Goal: Information Seeking & Learning: Learn about a topic

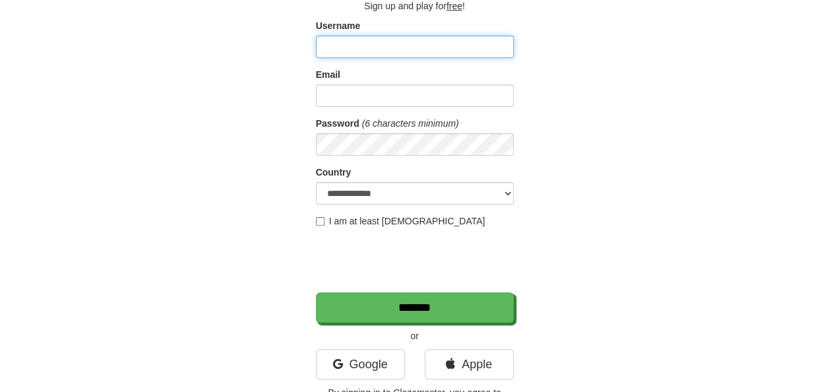
scroll to position [86, 0]
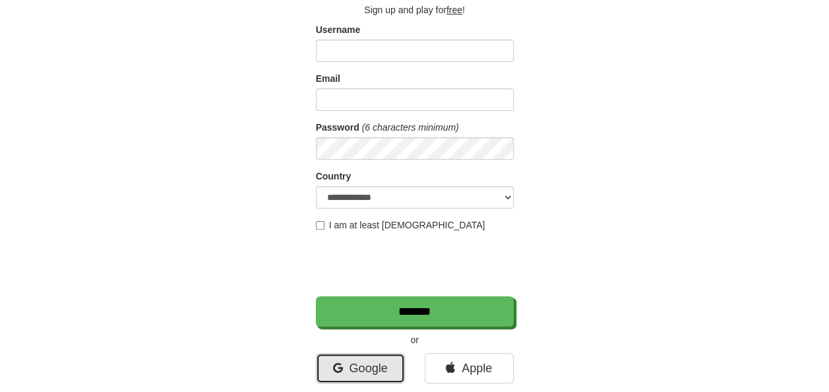
click at [357, 369] on link "Google" at bounding box center [360, 368] width 89 height 30
click at [362, 363] on link "Google" at bounding box center [360, 368] width 89 height 30
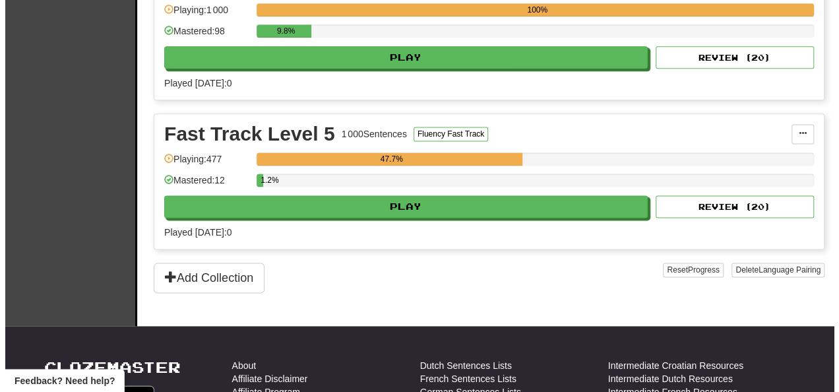
scroll to position [811, 0]
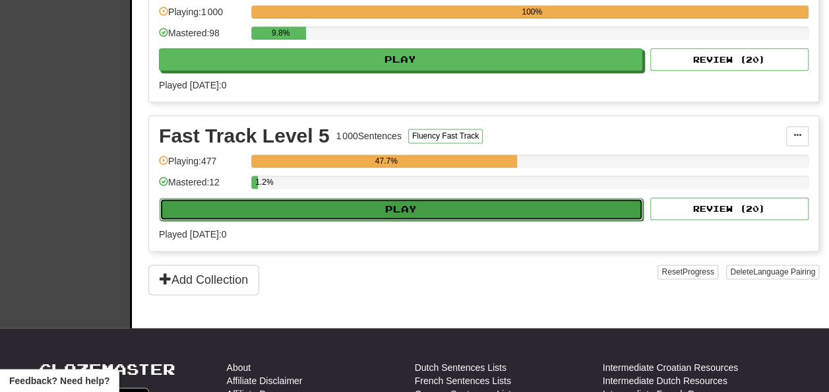
click at [575, 211] on button "Play" at bounding box center [401, 209] width 483 height 22
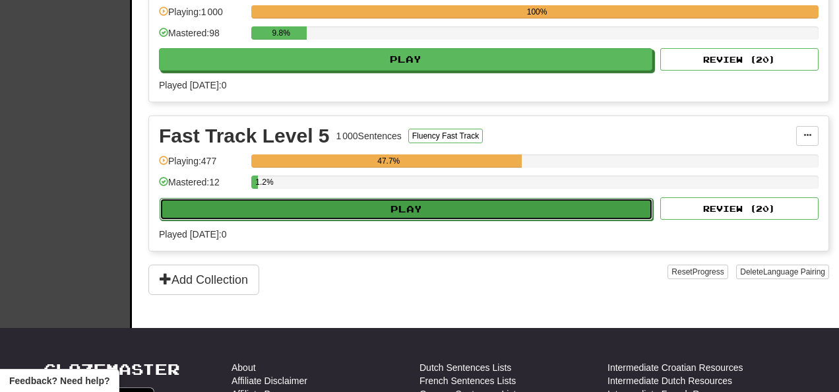
select select "**"
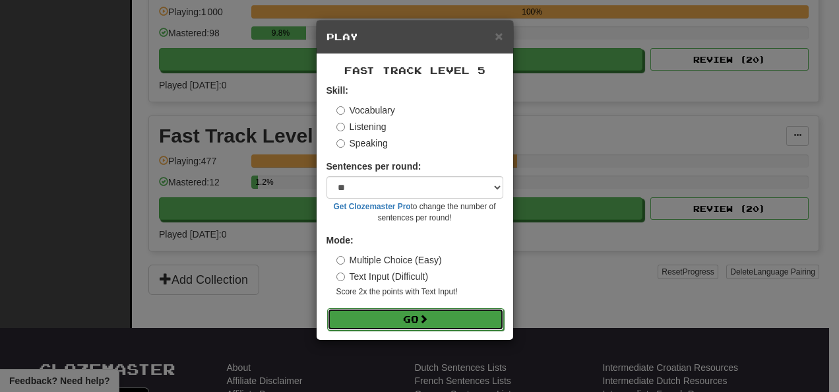
click at [480, 312] on button "Go" at bounding box center [415, 319] width 177 height 22
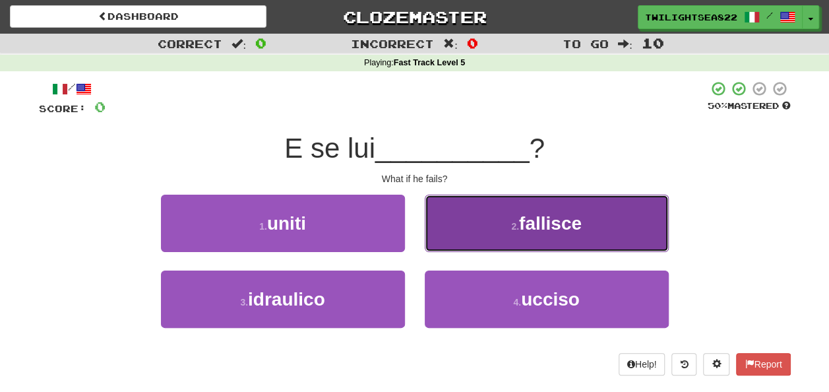
click at [480, 224] on button "2 . fallisce" at bounding box center [547, 223] width 244 height 57
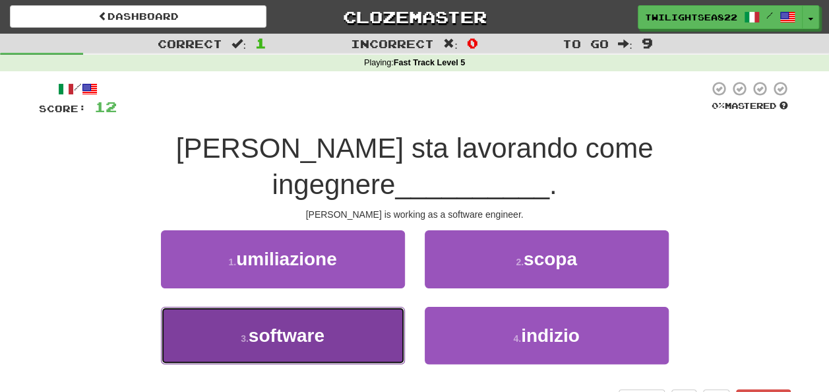
click at [353, 309] on button "3 . software" at bounding box center [283, 335] width 244 height 57
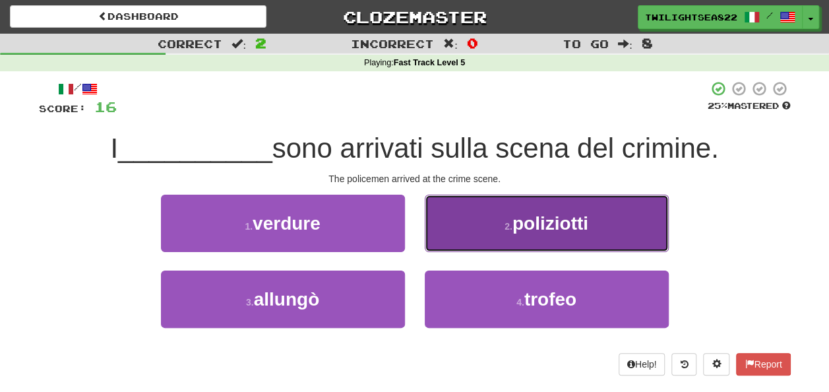
click at [489, 233] on button "2 . poliziotti" at bounding box center [547, 223] width 244 height 57
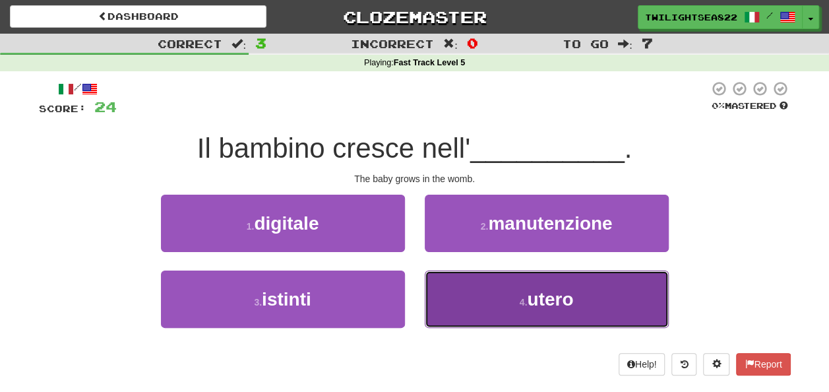
click at [477, 289] on button "4 . utero" at bounding box center [547, 298] width 244 height 57
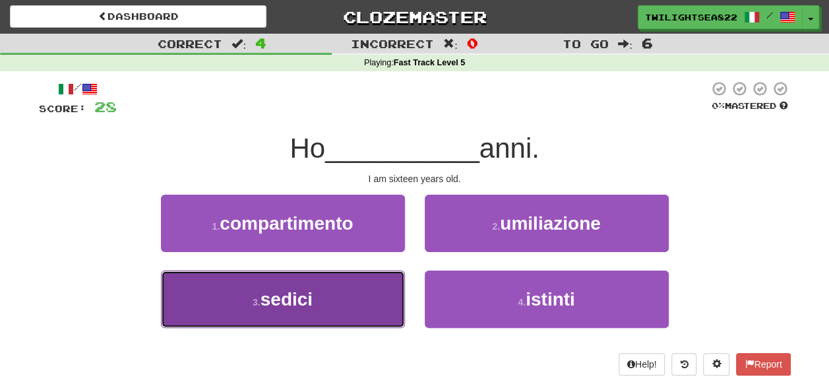
click at [324, 288] on button "3 . sedici" at bounding box center [283, 298] width 244 height 57
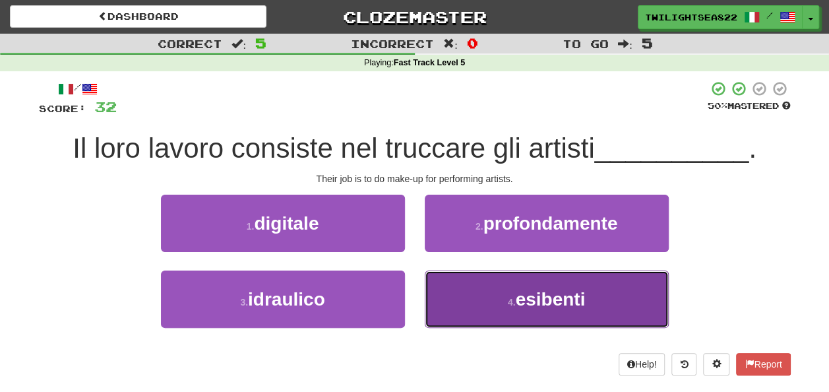
click at [462, 301] on button "4 . esibenti" at bounding box center [547, 298] width 244 height 57
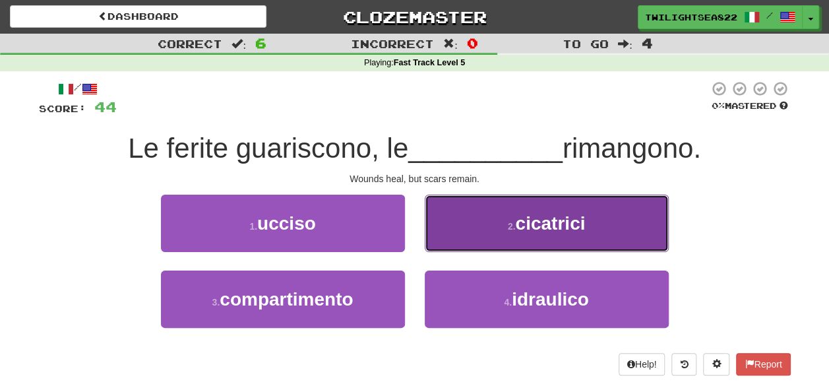
click at [445, 228] on button "2 . cicatrici" at bounding box center [547, 223] width 244 height 57
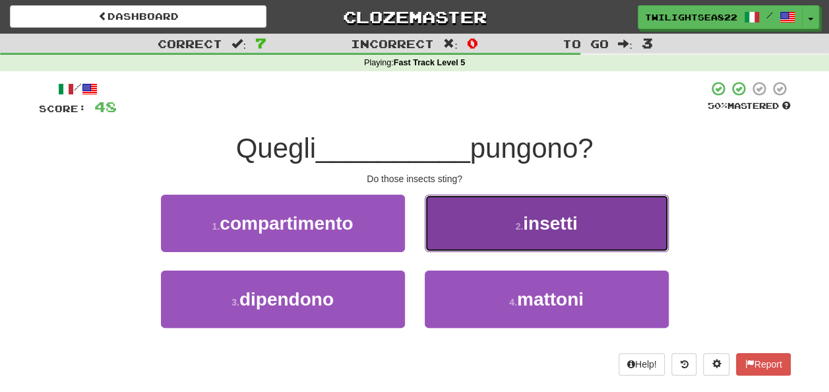
click at [445, 225] on button "2 . insetti" at bounding box center [547, 223] width 244 height 57
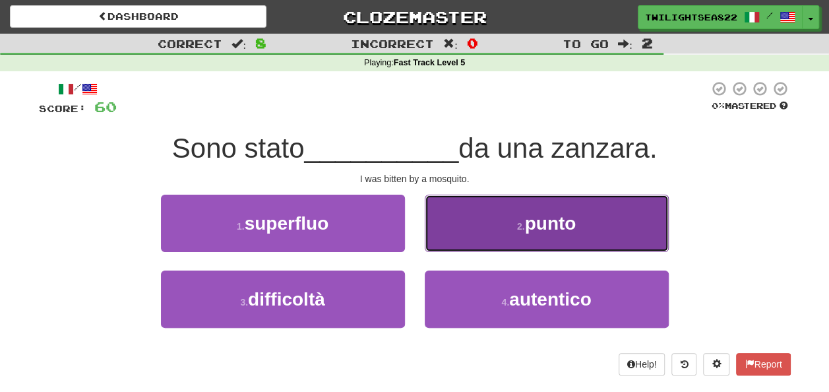
click at [456, 203] on button "2 . punto" at bounding box center [547, 223] width 244 height 57
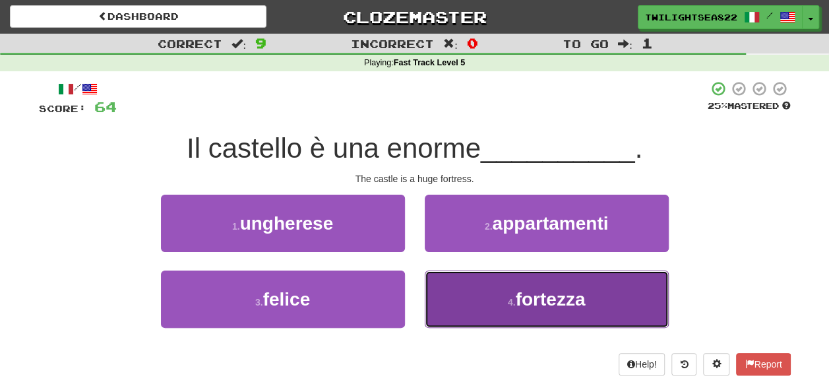
click at [491, 311] on button "4 . fortezza" at bounding box center [547, 298] width 244 height 57
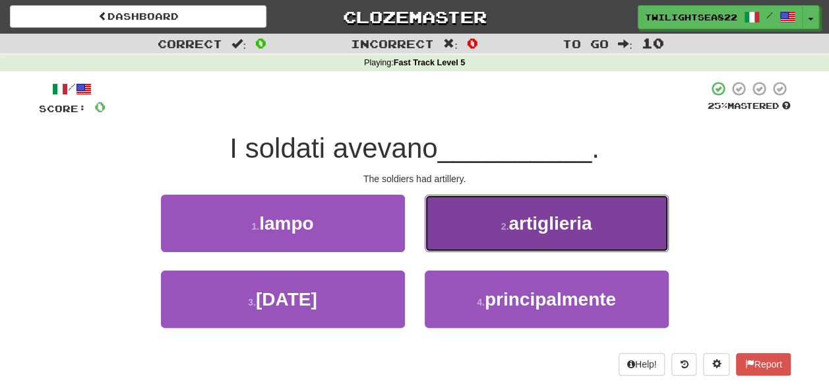
click at [467, 240] on button "2 . artiglieria" at bounding box center [547, 223] width 244 height 57
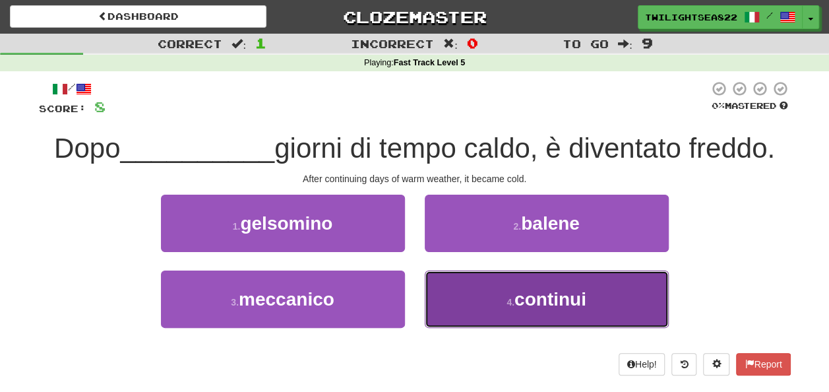
click at [447, 305] on button "4 . continui" at bounding box center [547, 298] width 244 height 57
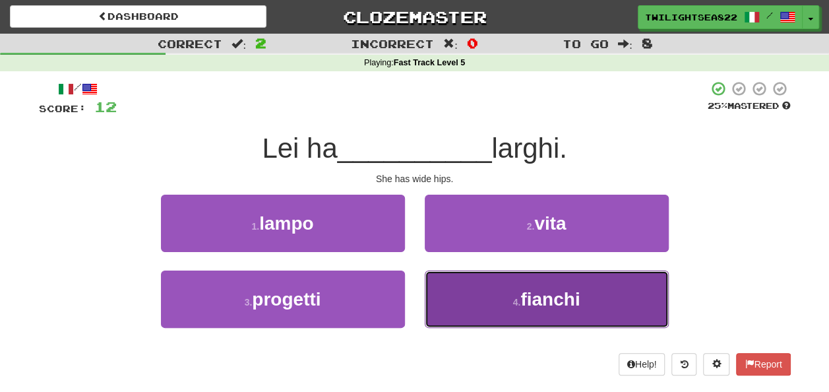
click at [479, 297] on button "4 . fianchi" at bounding box center [547, 298] width 244 height 57
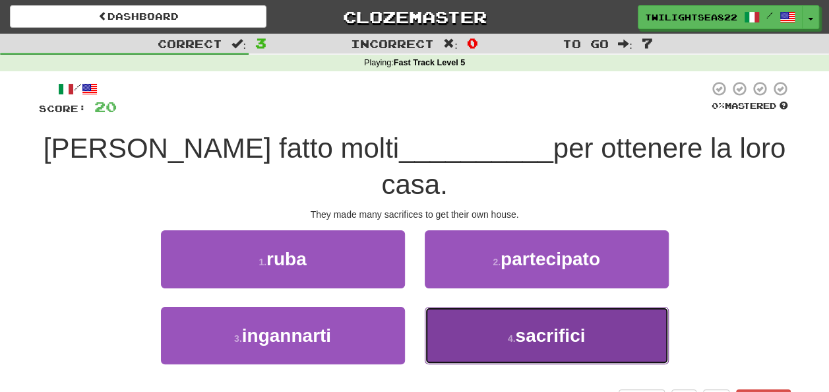
click at [453, 307] on button "4 . sacrifici" at bounding box center [547, 335] width 244 height 57
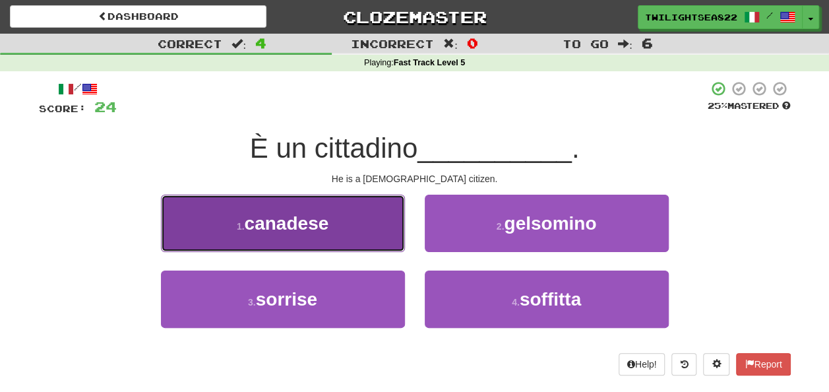
click at [342, 223] on button "1 . canadese" at bounding box center [283, 223] width 244 height 57
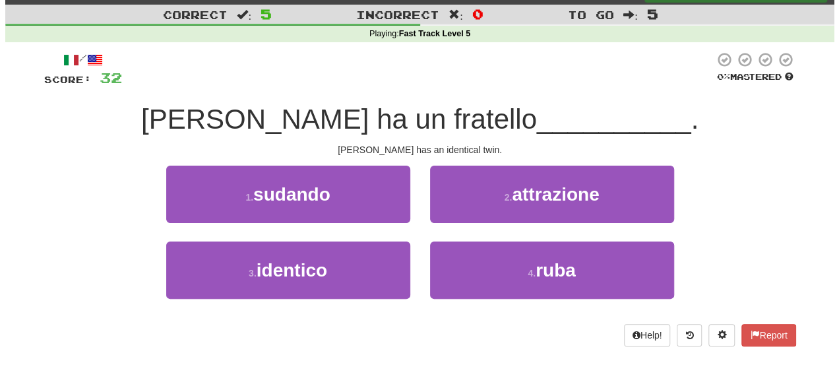
scroll to position [26, 0]
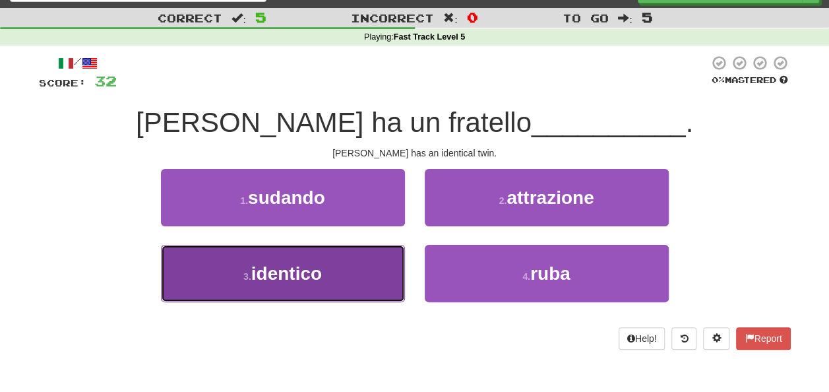
click at [333, 272] on button "3 . identico" at bounding box center [283, 273] width 244 height 57
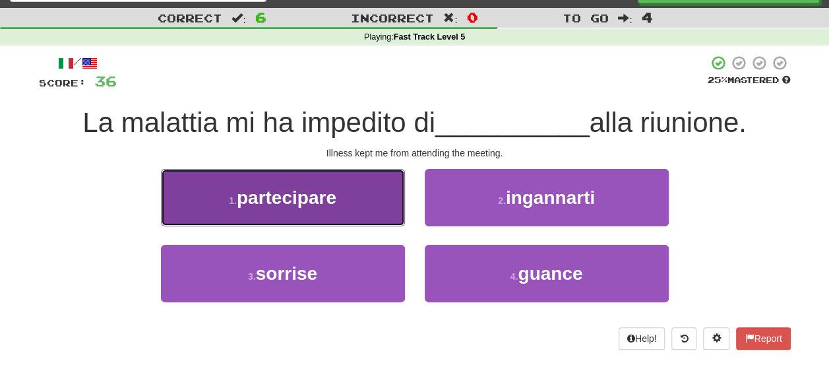
click at [373, 216] on button "1 . partecipare" at bounding box center [283, 197] width 244 height 57
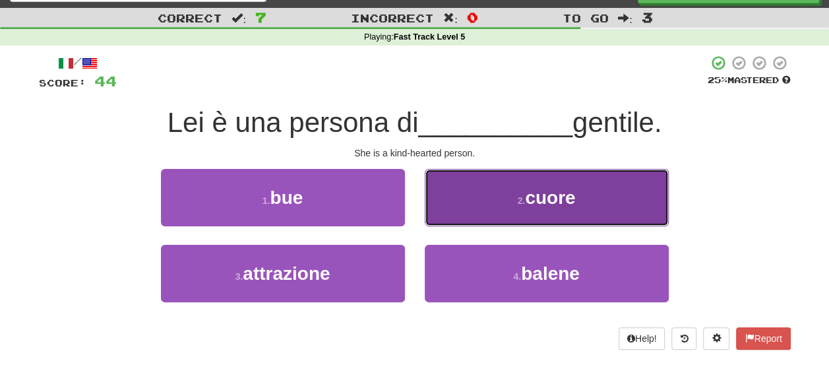
click at [439, 207] on button "2 . cuore" at bounding box center [547, 197] width 244 height 57
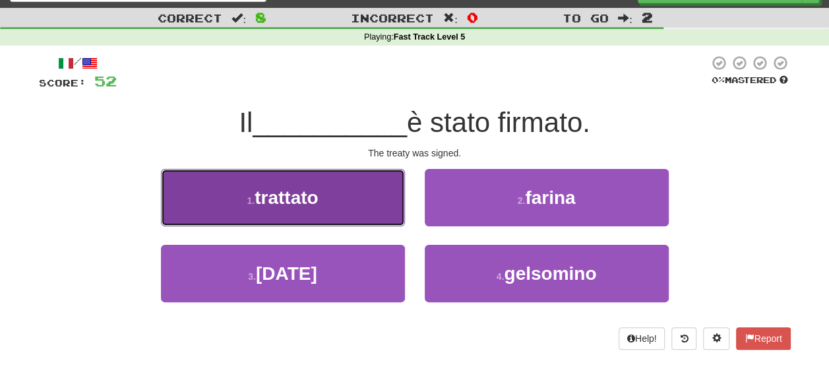
click at [398, 206] on button "1 . trattato" at bounding box center [283, 197] width 244 height 57
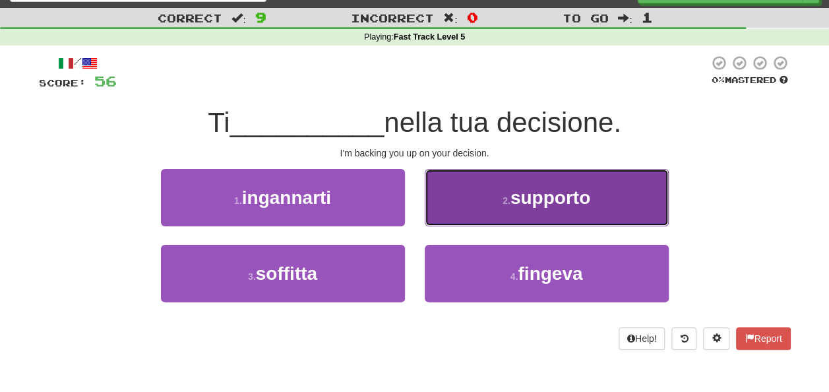
click at [463, 193] on button "2 . supporto" at bounding box center [547, 197] width 244 height 57
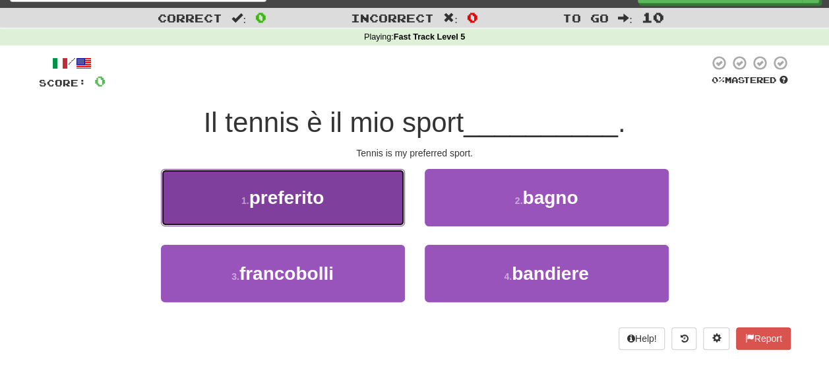
click at [331, 214] on button "1 . preferito" at bounding box center [283, 197] width 244 height 57
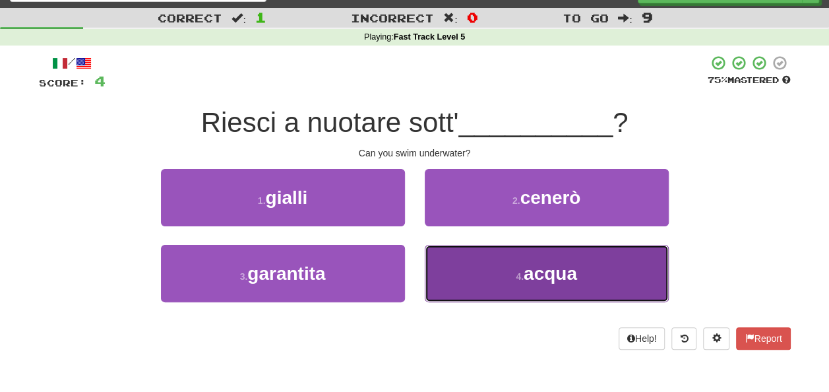
click at [468, 264] on button "4 . acqua" at bounding box center [547, 273] width 244 height 57
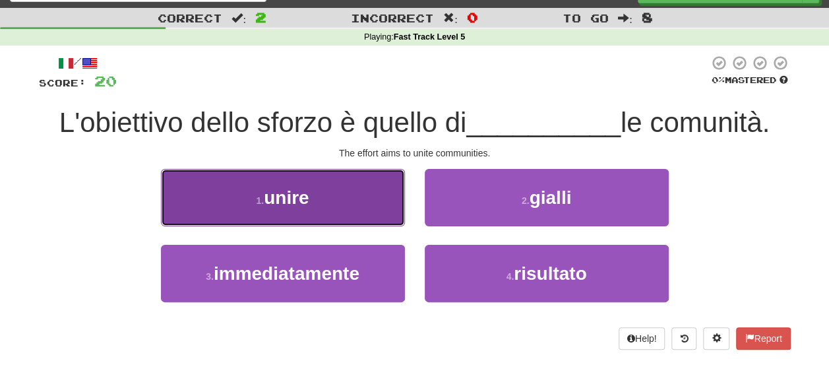
click at [347, 215] on button "1 . unire" at bounding box center [283, 197] width 244 height 57
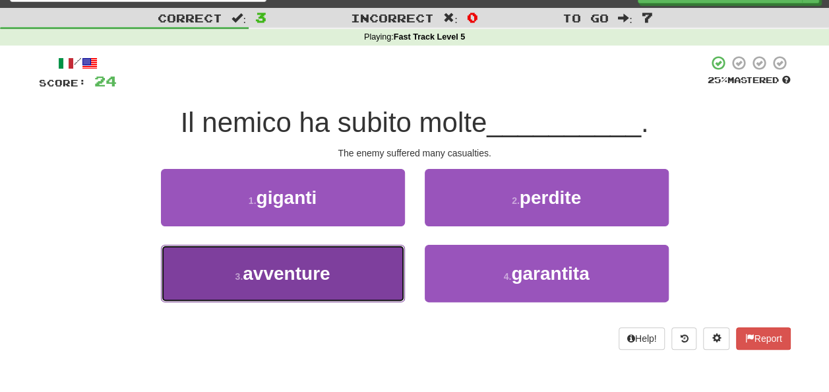
click at [328, 283] on button "3 . avventure" at bounding box center [283, 273] width 244 height 57
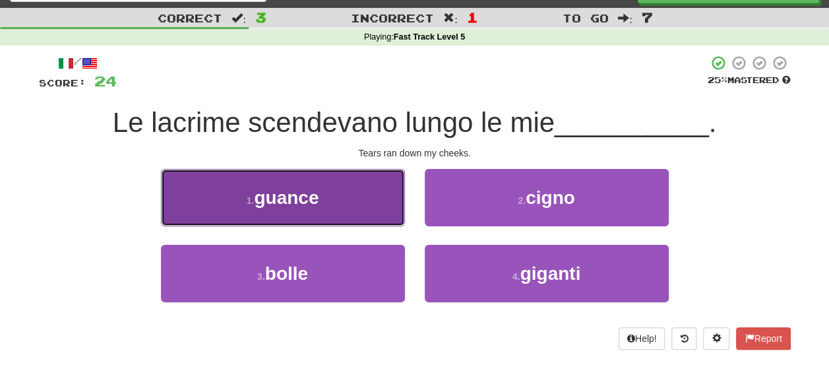
click at [272, 209] on button "1 . guance" at bounding box center [283, 197] width 244 height 57
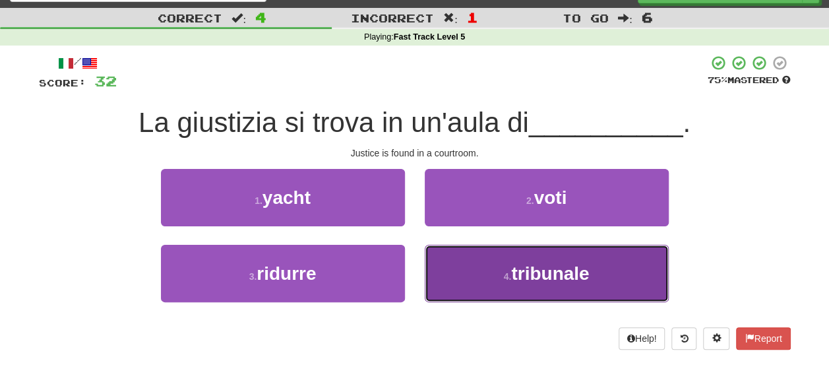
click at [446, 278] on button "4 . tribunale" at bounding box center [547, 273] width 244 height 57
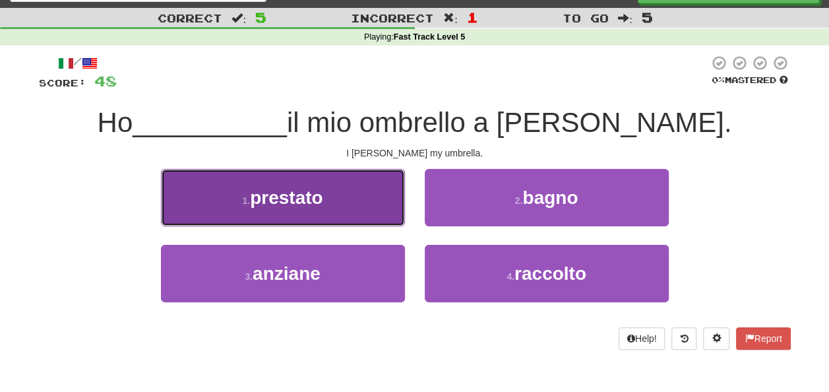
click at [356, 202] on button "1 . prestato" at bounding box center [283, 197] width 244 height 57
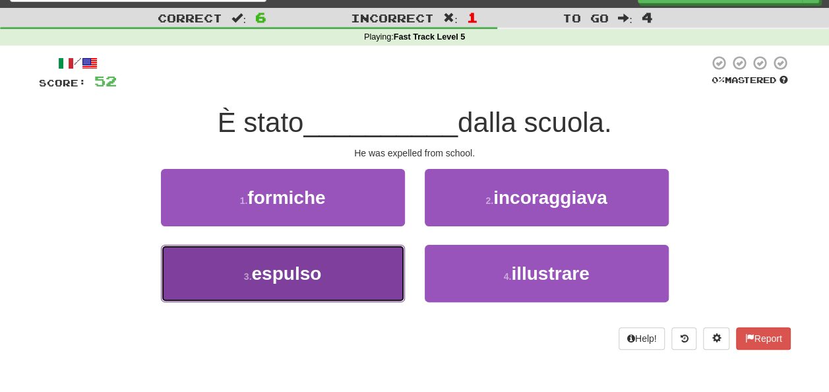
click at [350, 274] on button "3 . espulso" at bounding box center [283, 273] width 244 height 57
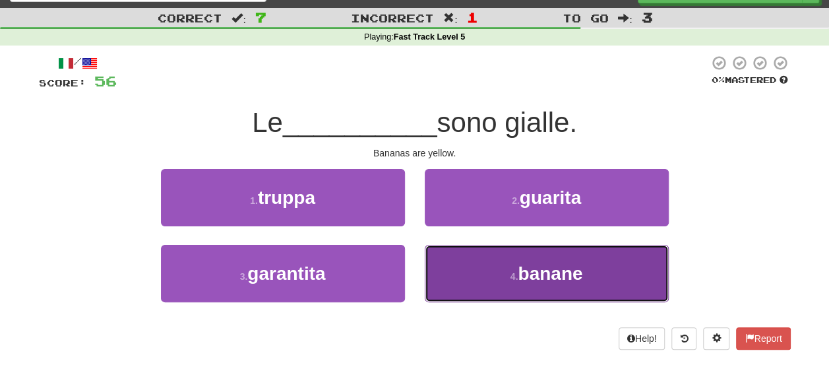
click at [457, 299] on button "4 . banane" at bounding box center [547, 273] width 244 height 57
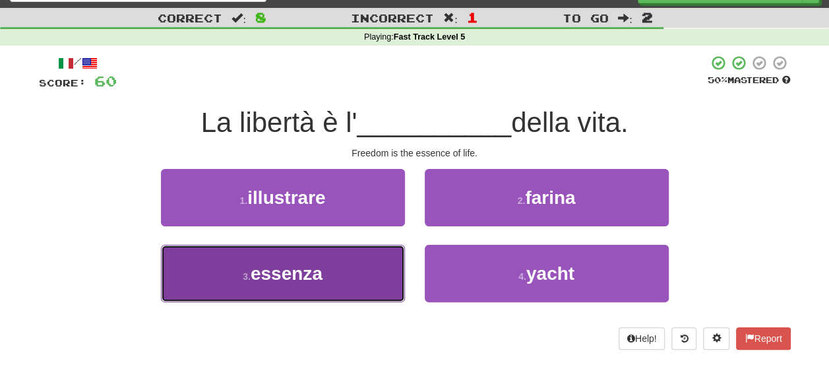
click at [352, 272] on button "3 . essenza" at bounding box center [283, 273] width 244 height 57
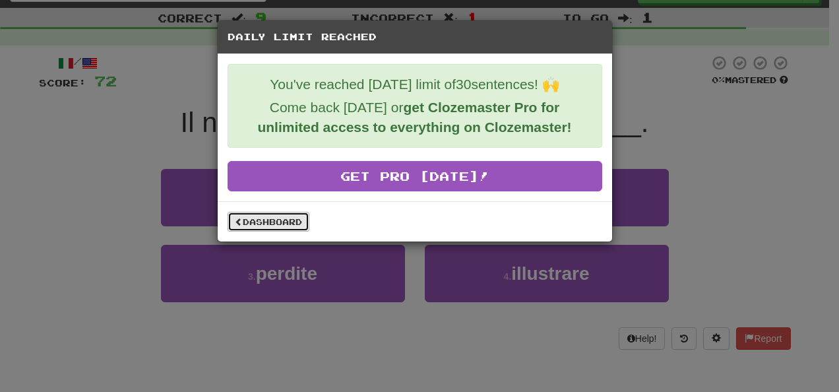
click at [280, 221] on link "Dashboard" at bounding box center [269, 222] width 82 height 20
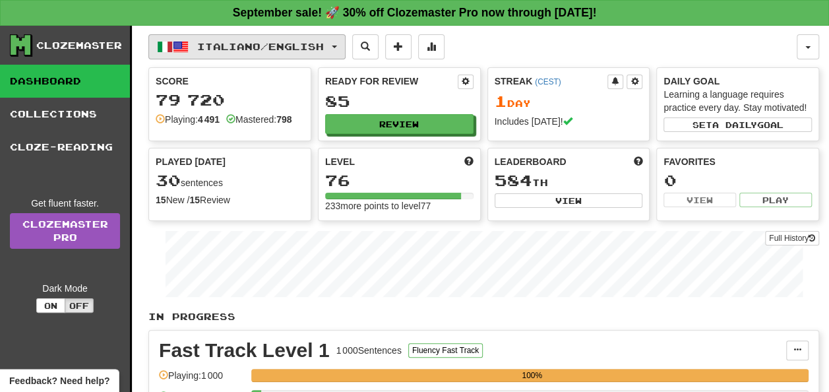
click at [183, 56] on button "Italiano / English" at bounding box center [246, 46] width 197 height 25
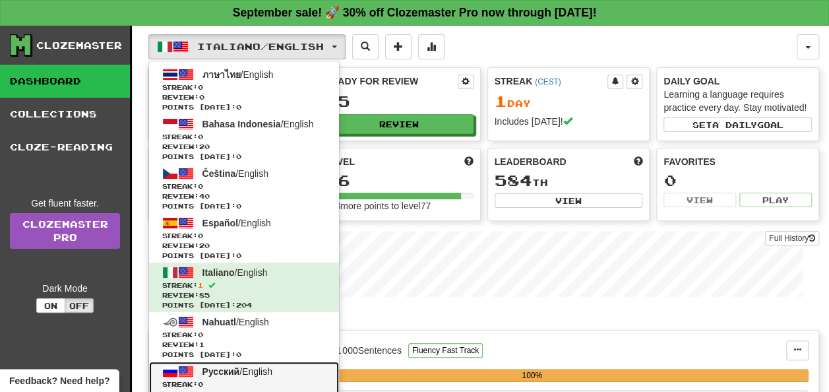
click at [234, 389] on span "Review: 80" at bounding box center [244, 394] width 164 height 10
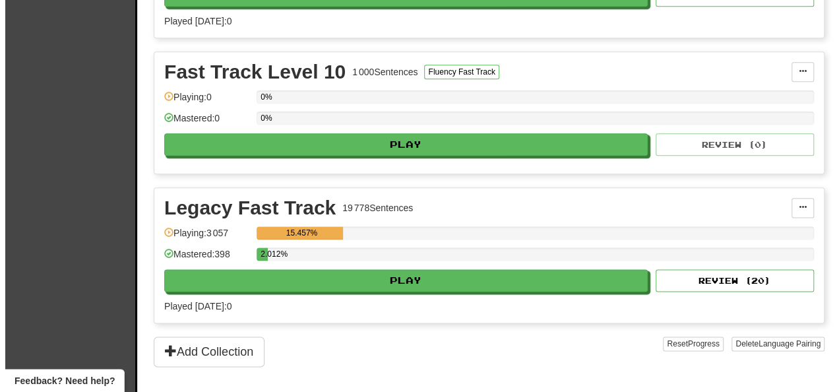
scroll to position [731, 0]
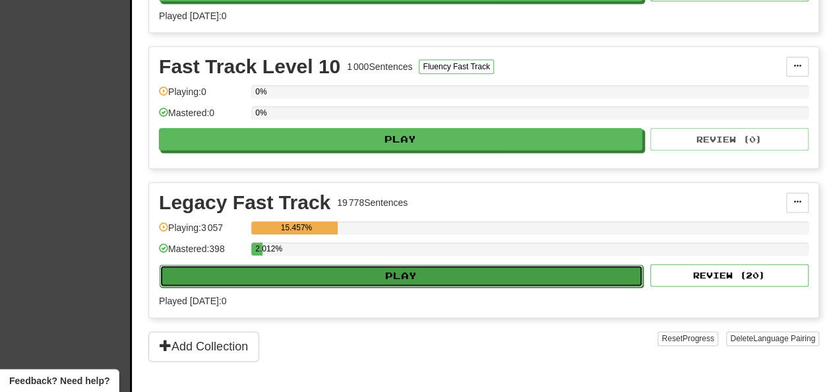
click at [564, 274] on button "Play" at bounding box center [401, 275] width 483 height 22
select select "**"
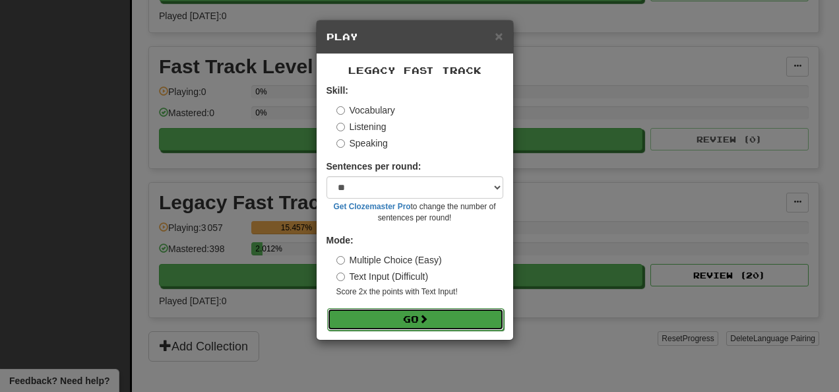
click at [451, 314] on button "Go" at bounding box center [415, 319] width 177 height 22
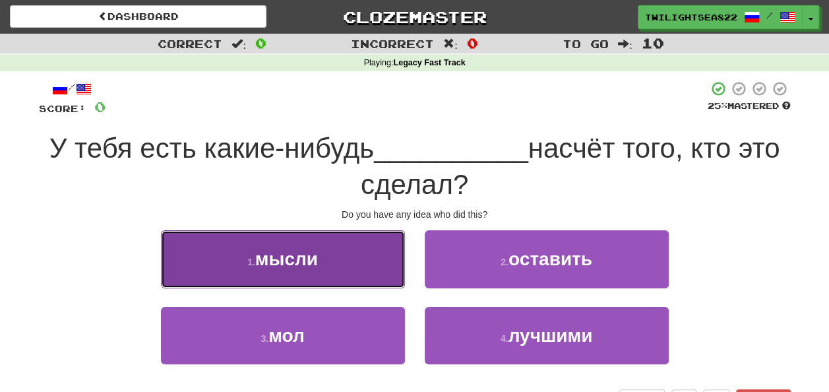
click at [327, 272] on button "1 . мысли" at bounding box center [283, 258] width 244 height 57
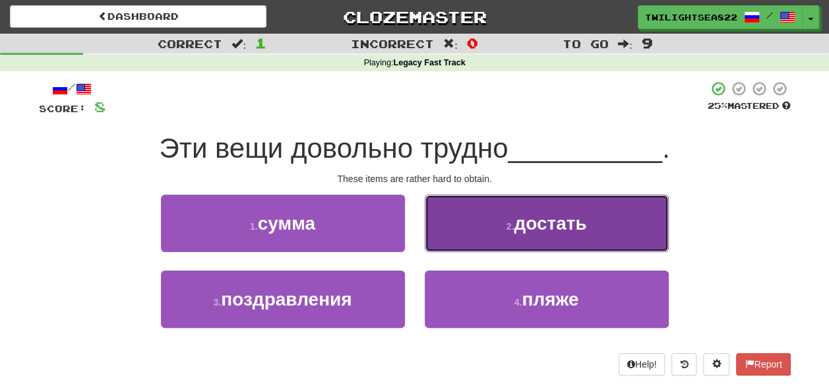
click at [507, 239] on button "2 . достать" at bounding box center [547, 223] width 244 height 57
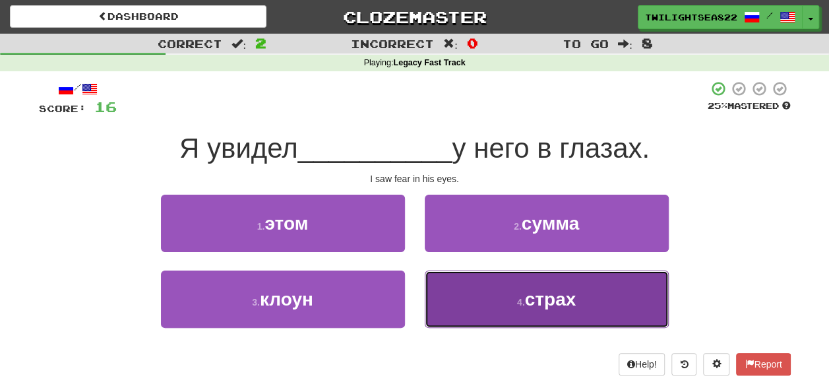
click at [496, 289] on button "4 . страх" at bounding box center [547, 298] width 244 height 57
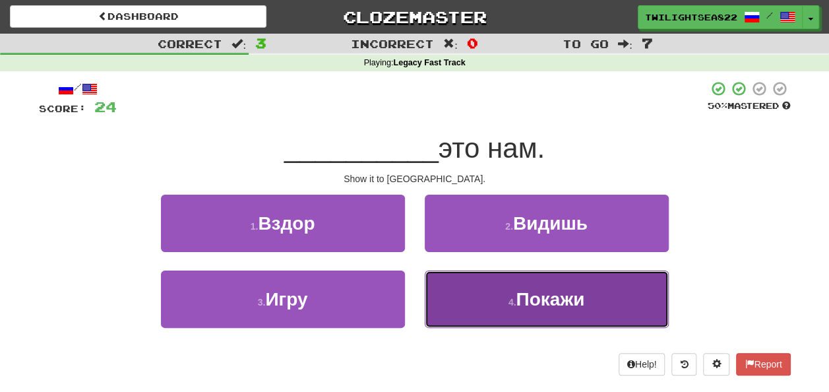
click at [467, 295] on button "4 . Покажи" at bounding box center [547, 298] width 244 height 57
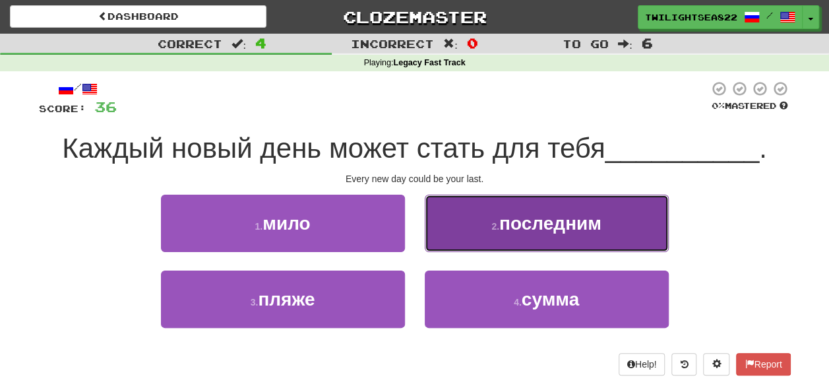
click at [499, 230] on small "2 ." at bounding box center [495, 226] width 8 height 11
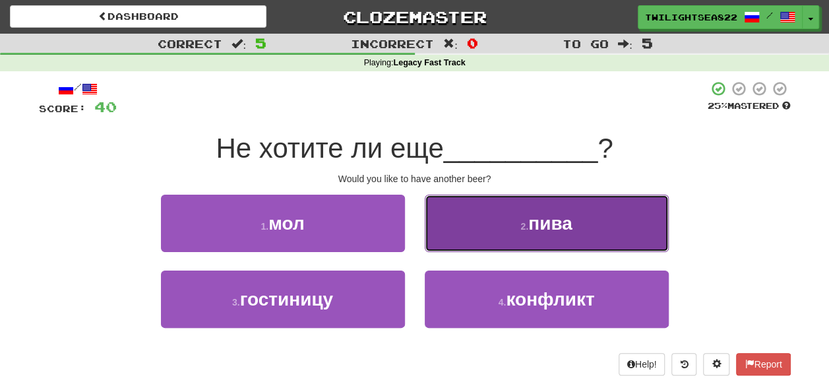
click at [445, 235] on button "2 . пива" at bounding box center [547, 223] width 244 height 57
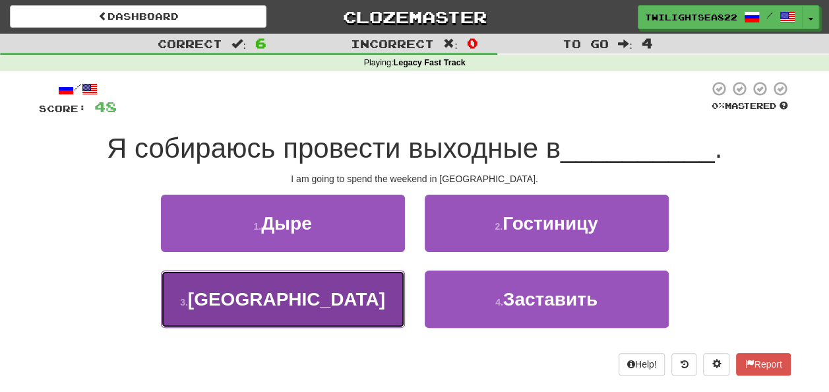
click at [353, 283] on button "3 . Токио" at bounding box center [283, 298] width 244 height 57
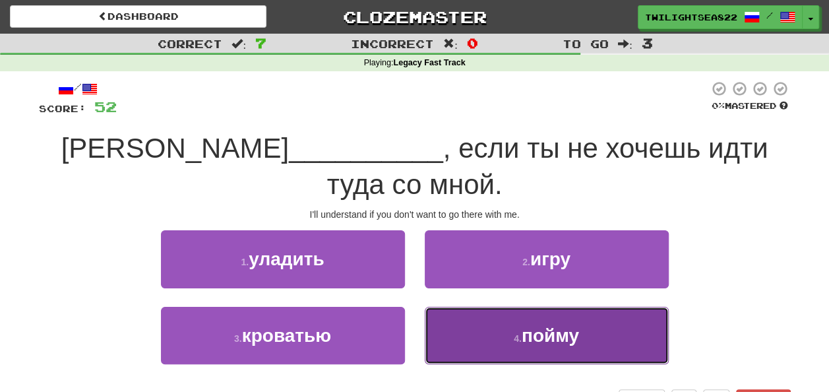
click at [474, 307] on button "4 . пойму" at bounding box center [547, 335] width 244 height 57
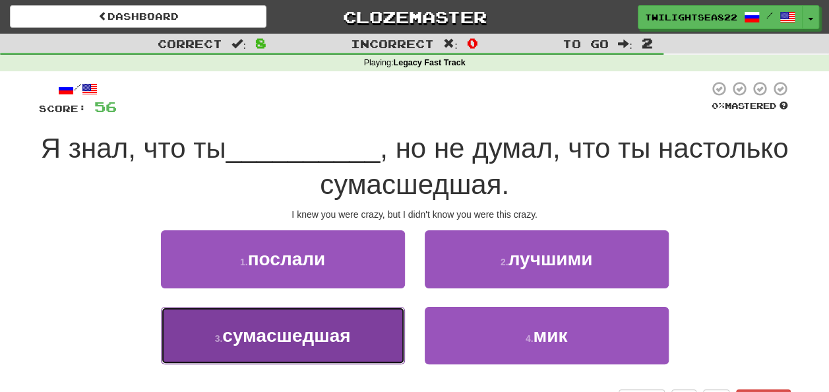
click at [346, 331] on span "сумасшедшая" at bounding box center [286, 335] width 128 height 20
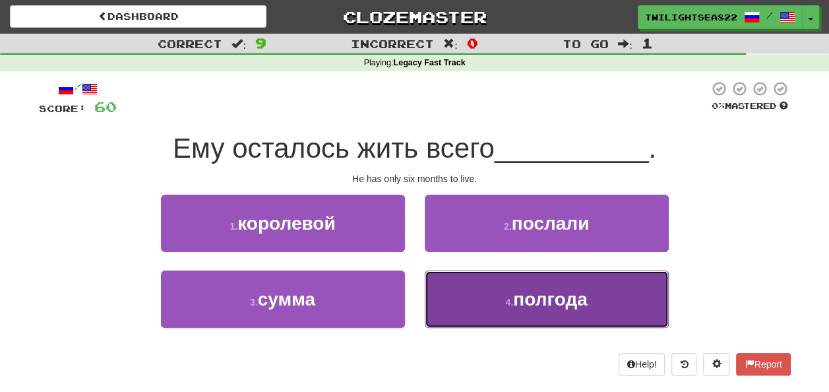
click at [520, 325] on button "4 . полгода" at bounding box center [547, 298] width 244 height 57
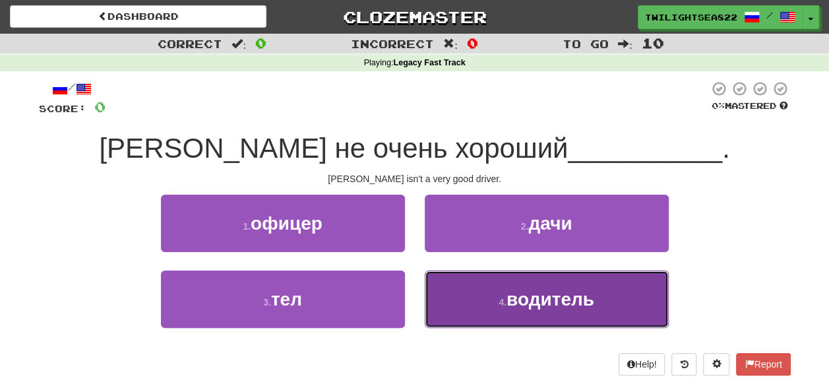
click at [454, 302] on button "4 . водитель" at bounding box center [547, 298] width 244 height 57
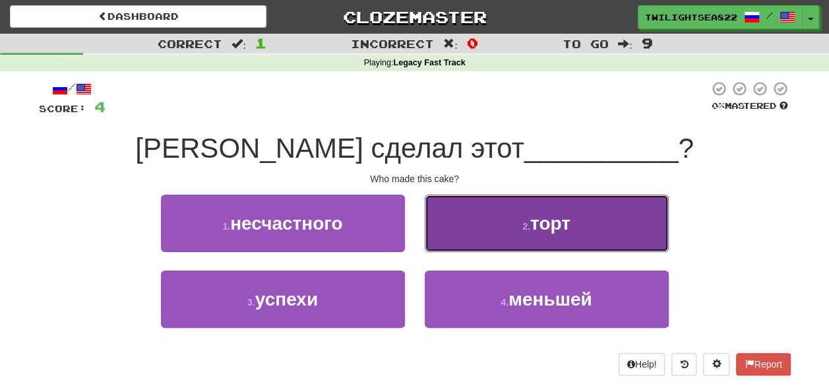
click at [437, 208] on button "2 . торт" at bounding box center [547, 223] width 244 height 57
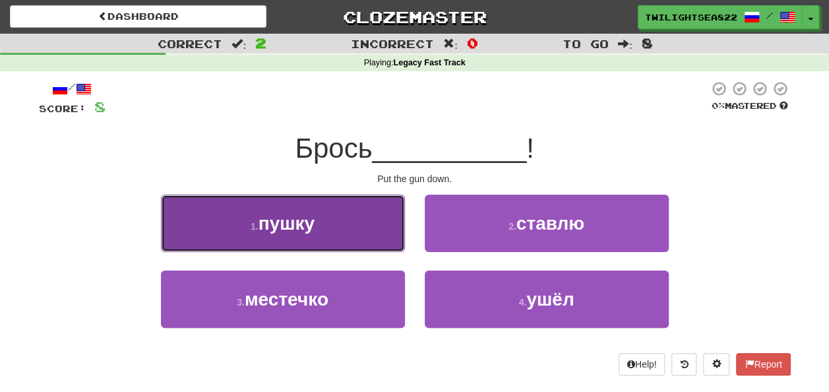
click at [336, 216] on button "1 . пушку" at bounding box center [283, 223] width 244 height 57
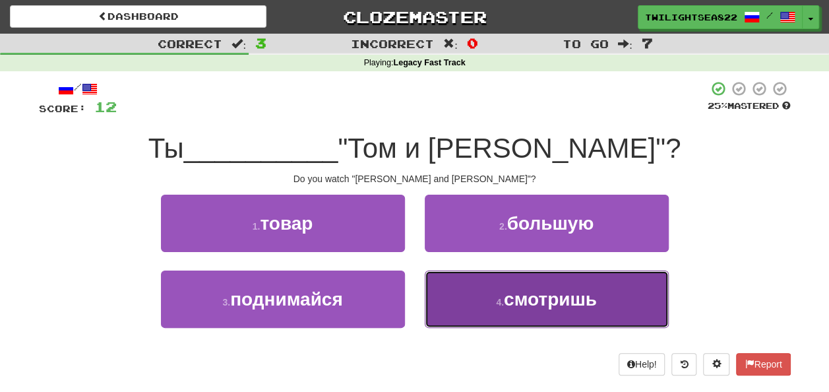
click at [476, 311] on button "4 . смотришь" at bounding box center [547, 298] width 244 height 57
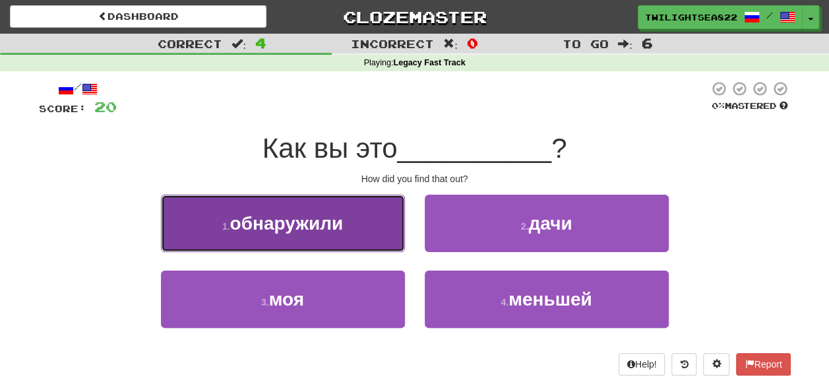
click at [333, 240] on button "1 . обнаружили" at bounding box center [283, 223] width 244 height 57
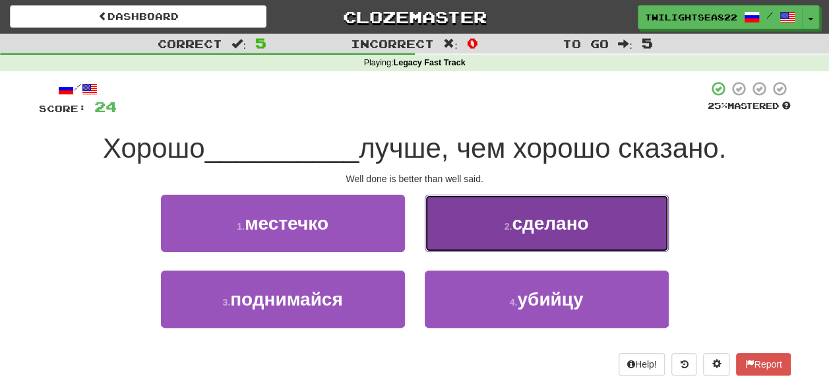
click at [466, 239] on button "2 . сделано" at bounding box center [547, 223] width 244 height 57
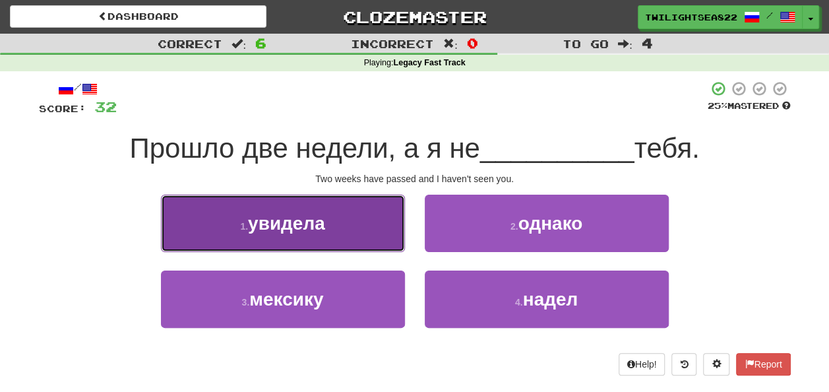
click at [323, 239] on button "1 . увидела" at bounding box center [283, 223] width 244 height 57
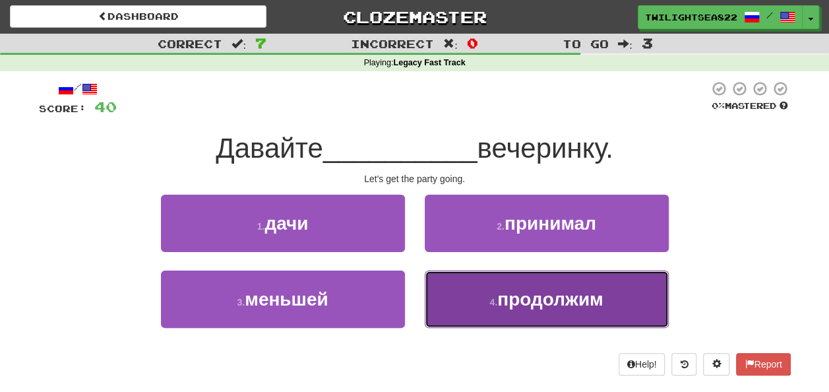
click at [520, 310] on button "4 . продолжим" at bounding box center [547, 298] width 244 height 57
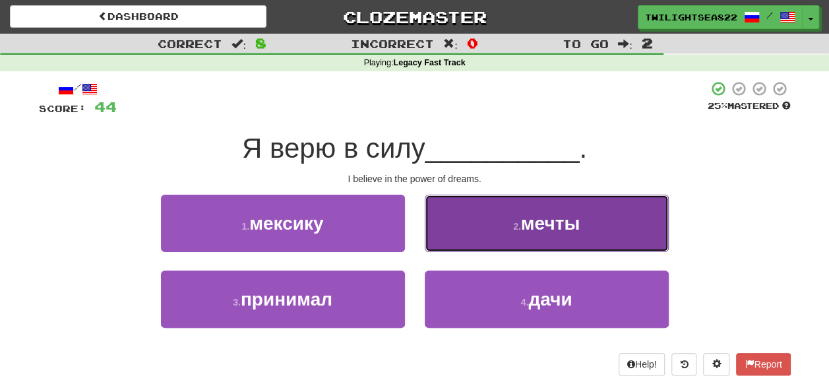
click at [465, 227] on button "2 . мечты" at bounding box center [547, 223] width 244 height 57
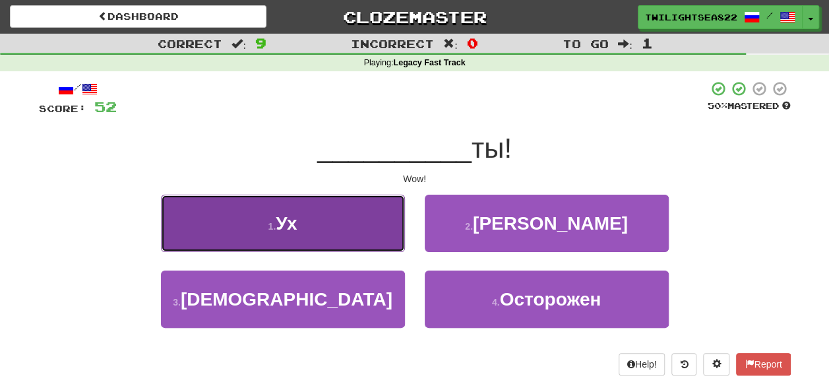
click at [367, 219] on button "1 . Ух" at bounding box center [283, 223] width 244 height 57
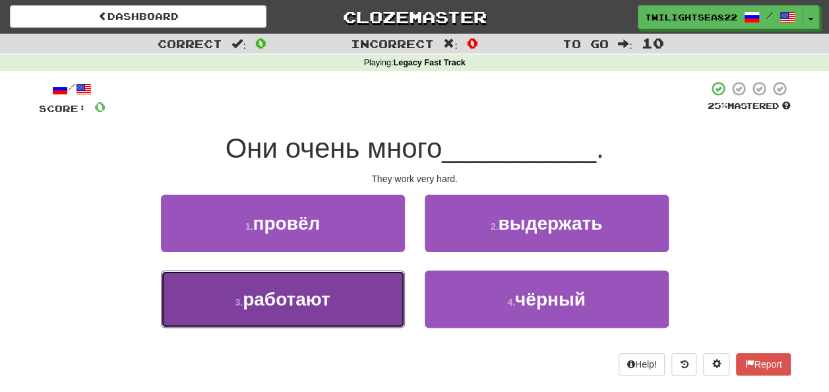
click at [352, 309] on button "3 . работают" at bounding box center [283, 298] width 244 height 57
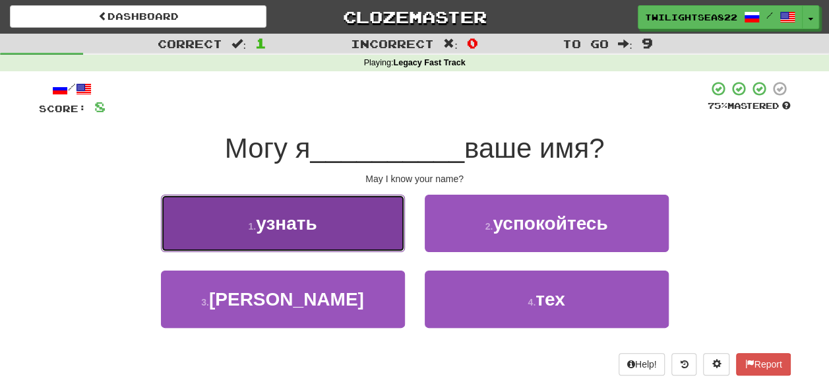
click at [385, 218] on button "1 . узнать" at bounding box center [283, 223] width 244 height 57
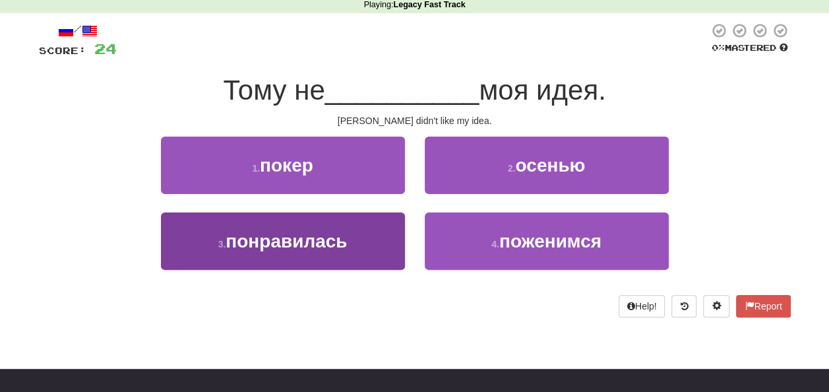
scroll to position [52, 0]
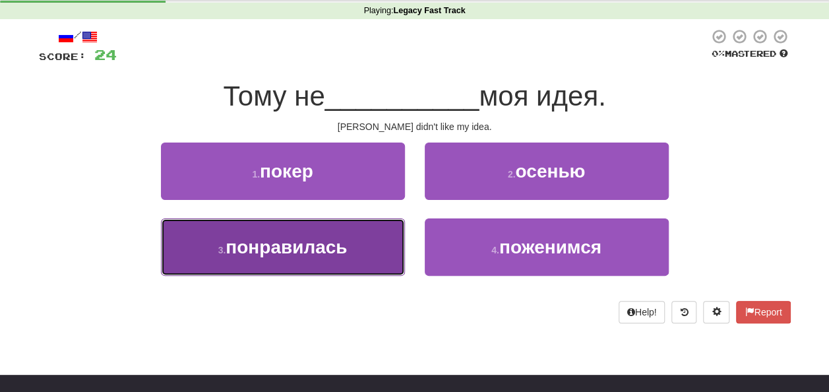
click at [357, 259] on button "3 . понравилась" at bounding box center [283, 246] width 244 height 57
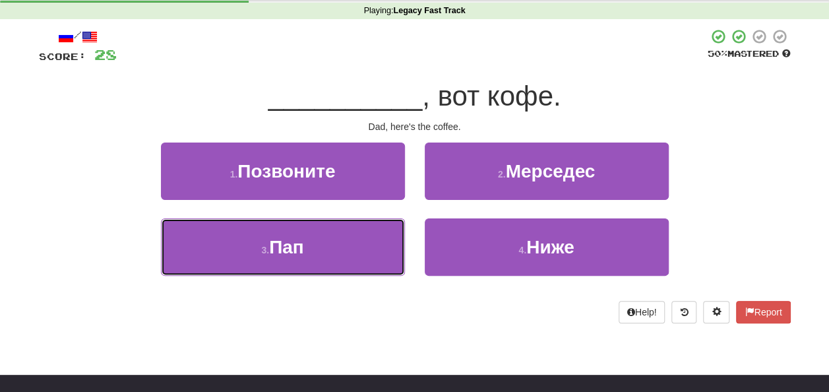
click at [357, 259] on button "3 . Пап" at bounding box center [283, 246] width 244 height 57
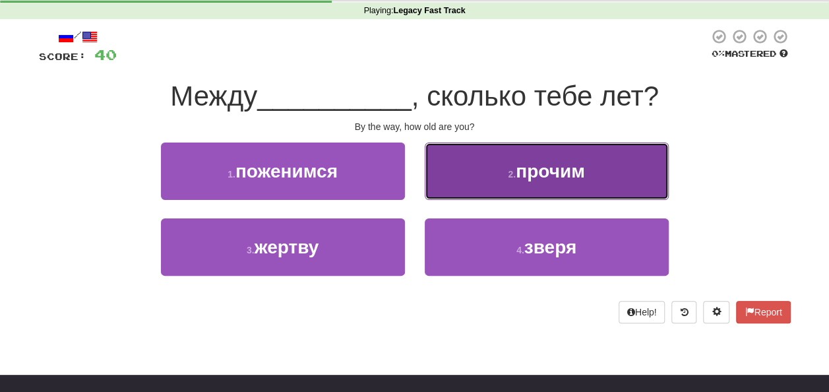
click at [445, 191] on button "2 . прочим" at bounding box center [547, 170] width 244 height 57
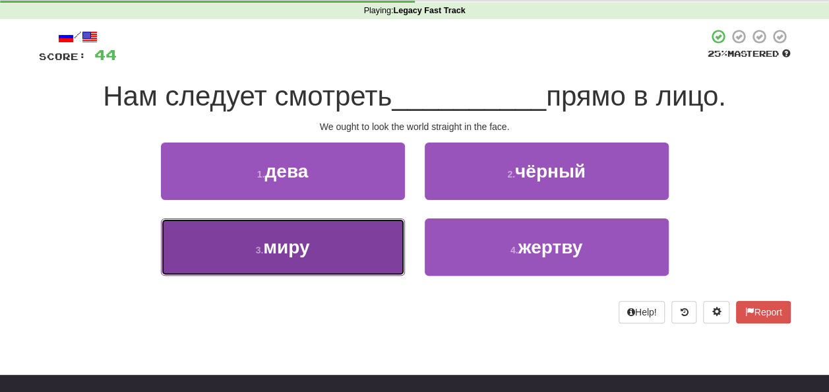
click at [280, 230] on button "3 . миру" at bounding box center [283, 246] width 244 height 57
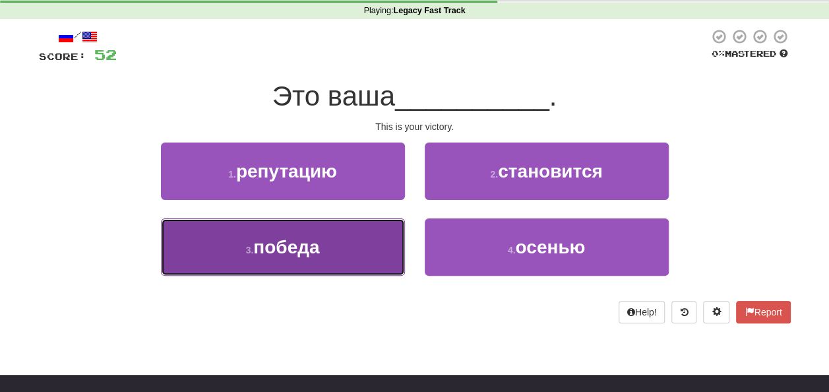
click at [351, 226] on button "3 . победа" at bounding box center [283, 246] width 244 height 57
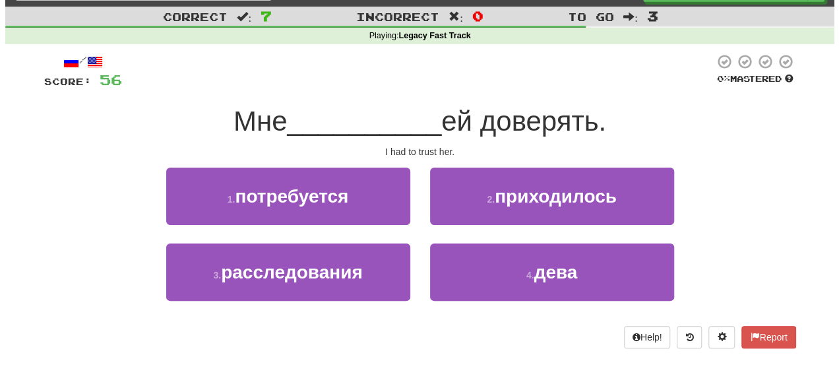
scroll to position [25, 0]
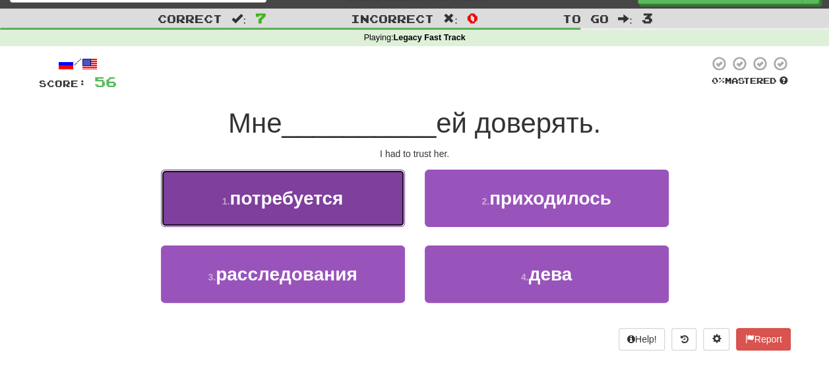
click at [309, 188] on span "потребуется" at bounding box center [286, 198] width 113 height 20
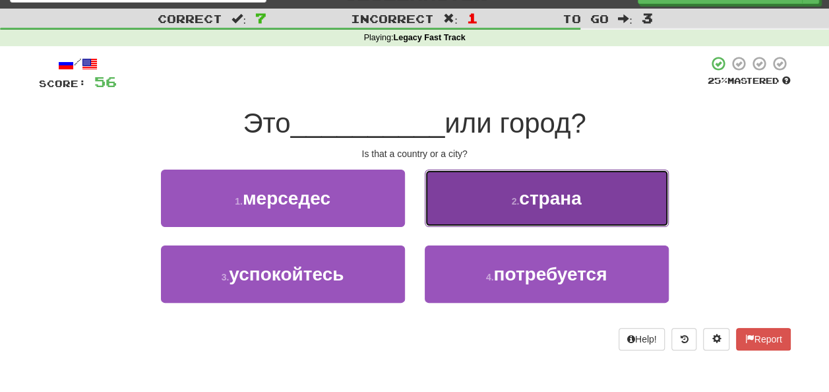
click at [503, 195] on button "2 . страна" at bounding box center [547, 197] width 244 height 57
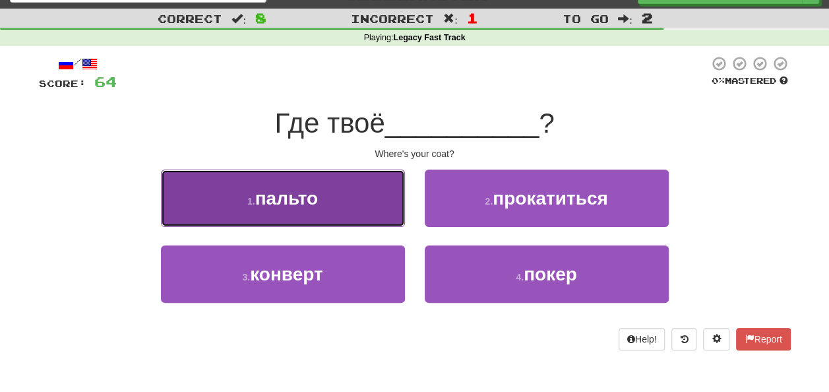
click at [309, 182] on button "1 . пальто" at bounding box center [283, 197] width 244 height 57
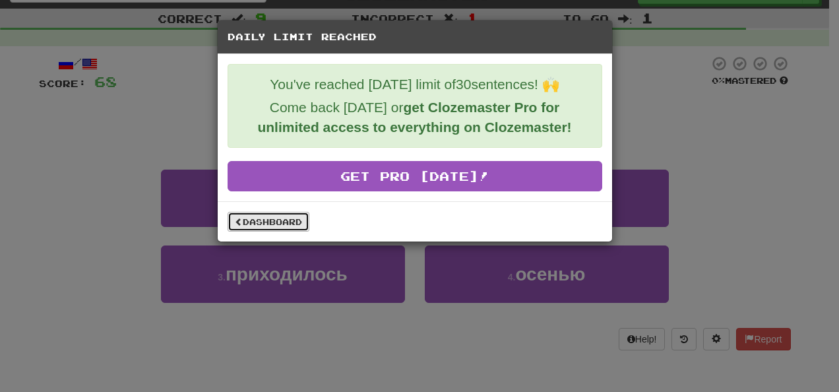
click at [262, 220] on link "Dashboard" at bounding box center [269, 222] width 82 height 20
